Goal: Obtain resource: Download file/media

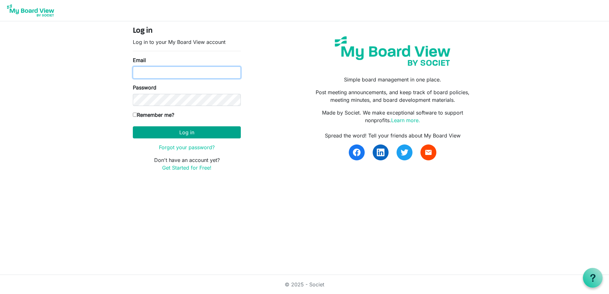
type input "pam@arc-ad.org"
click at [204, 135] on button "Log in" at bounding box center [187, 132] width 108 height 12
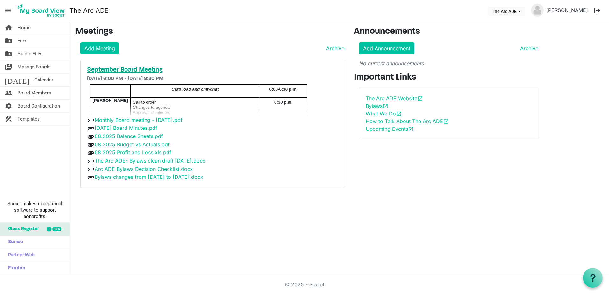
click at [146, 69] on h5 "September Board Meeting" at bounding box center [212, 70] width 251 height 8
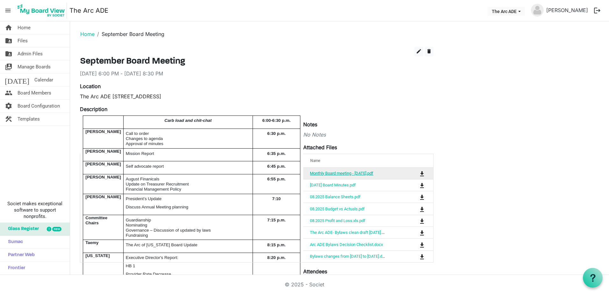
click at [372, 173] on link "Monthly Board meeting - [DATE].pdf" at bounding box center [341, 173] width 63 height 5
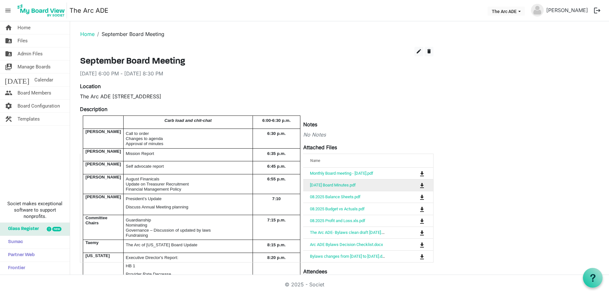
scroll to position [32, 0]
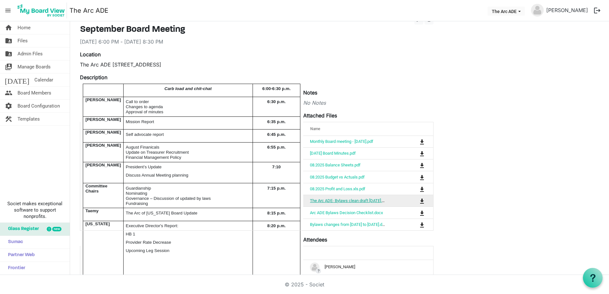
click at [375, 199] on link "The Arc ADE- Bylaws clean draft [DATE].docx" at bounding box center [350, 200] width 81 height 5
click at [367, 211] on link "Arc ADE Bylaws Decision Checklist.docx" at bounding box center [346, 213] width 73 height 5
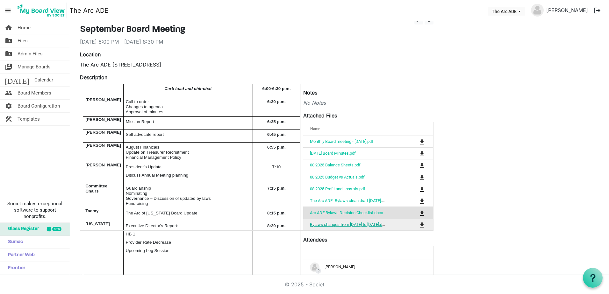
click at [353, 225] on link "Bylaws changes from [DATE] to [DATE].docx" at bounding box center [349, 224] width 79 height 5
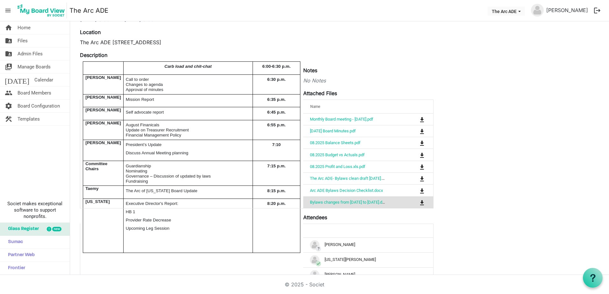
scroll to position [64, 0]
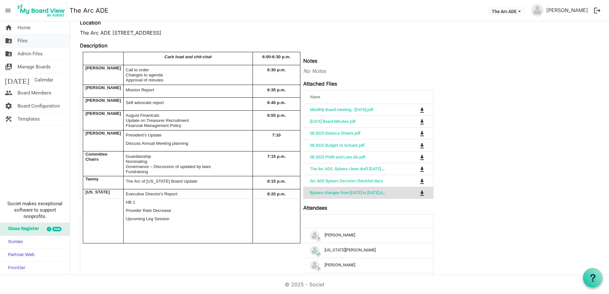
click at [24, 40] on span "Files" at bounding box center [23, 40] width 10 height 13
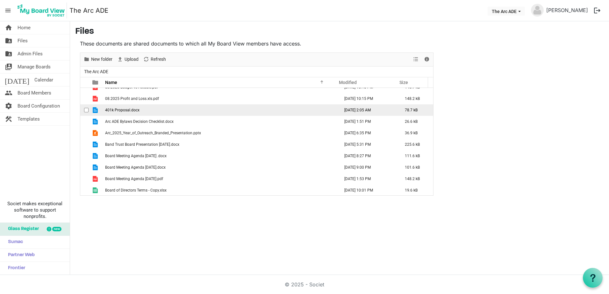
scroll to position [255, 0]
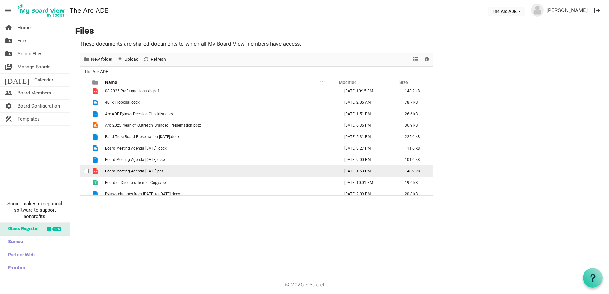
click at [146, 170] on span "Board Meeting Agenda 9-17-2025.pdf" at bounding box center [134, 171] width 58 height 4
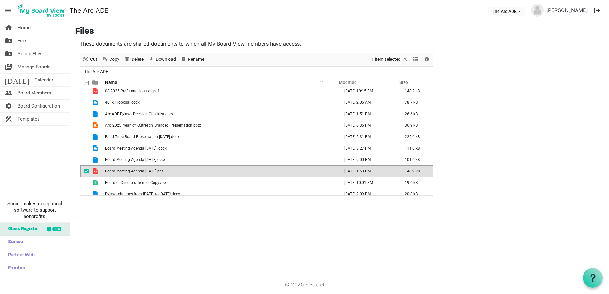
click at [146, 170] on span "Board Meeting Agenda 9-17-2025.pdf" at bounding box center [134, 171] width 58 height 4
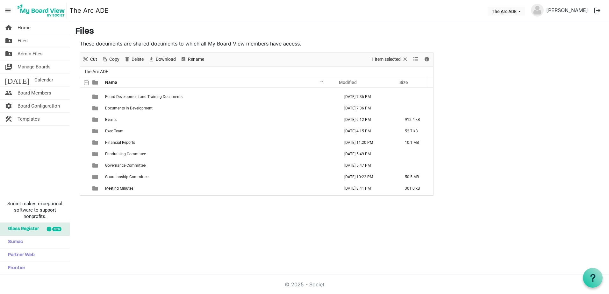
scroll to position [0, 0]
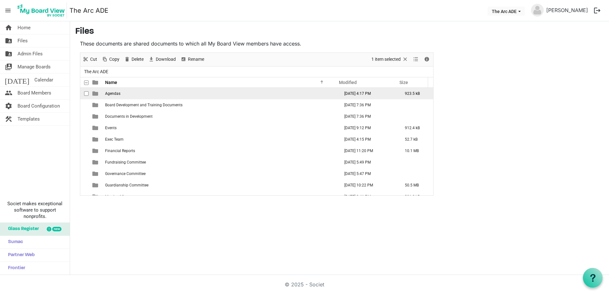
click at [112, 93] on span "Agendas" at bounding box center [112, 93] width 15 height 4
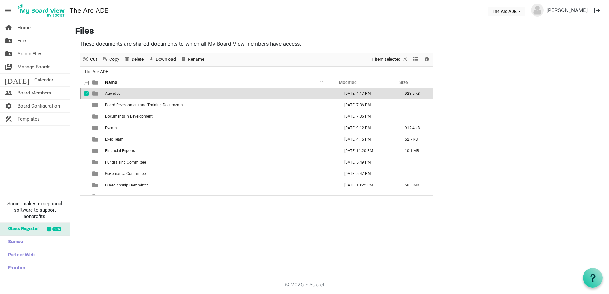
click at [112, 93] on span "Agendas" at bounding box center [112, 93] width 15 height 4
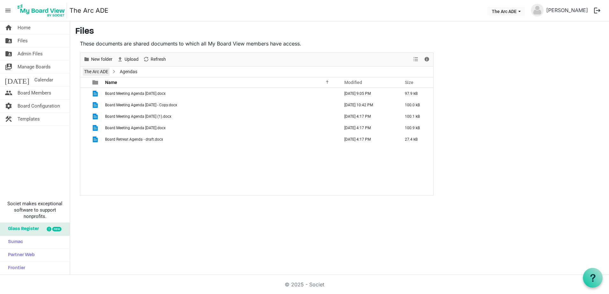
click at [101, 72] on link "The Arc ADE" at bounding box center [96, 72] width 27 height 8
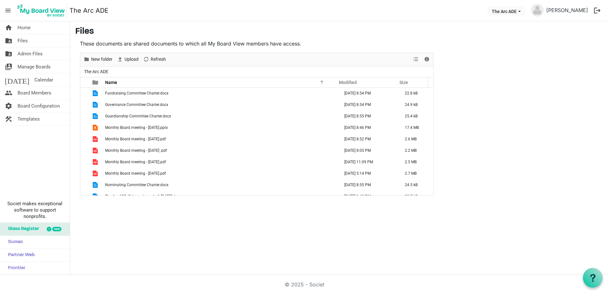
scroll to position [374, 0]
